Goal: Task Accomplishment & Management: Use online tool/utility

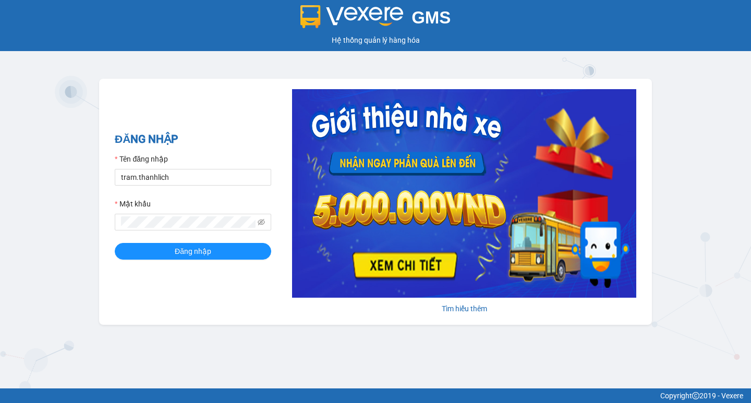
click at [203, 251] on span "Đăng nhập" at bounding box center [193, 251] width 37 height 11
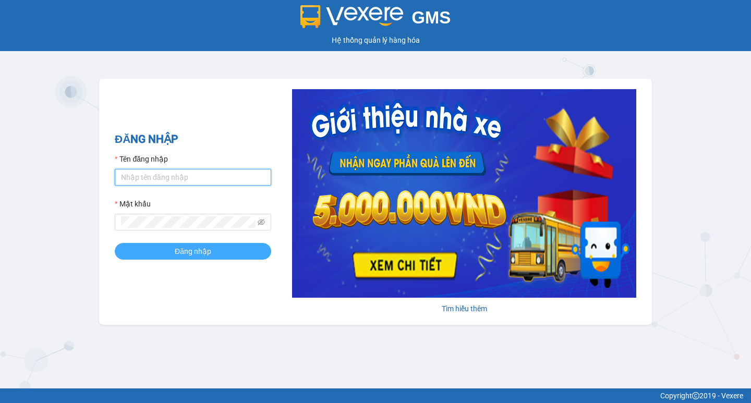
type input "tram.thanhlich"
drag, startPoint x: 212, startPoint y: 251, endPoint x: 214, endPoint y: 243, distance: 8.6
click at [214, 250] on button "Đăng nhập" at bounding box center [193, 251] width 157 height 17
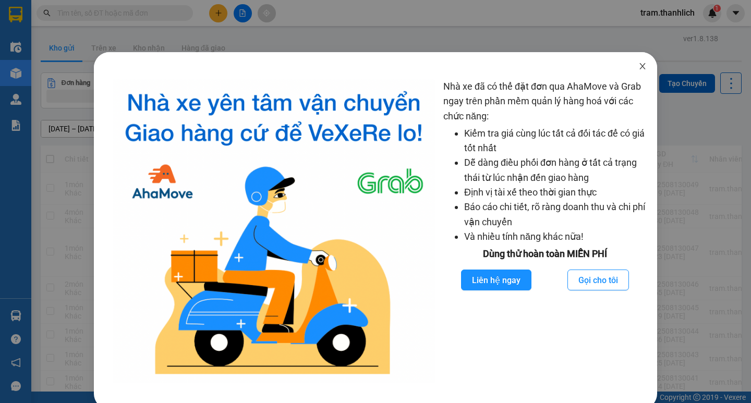
click at [641, 71] on span "Close" at bounding box center [642, 66] width 29 height 29
